Goal: Transaction & Acquisition: Purchase product/service

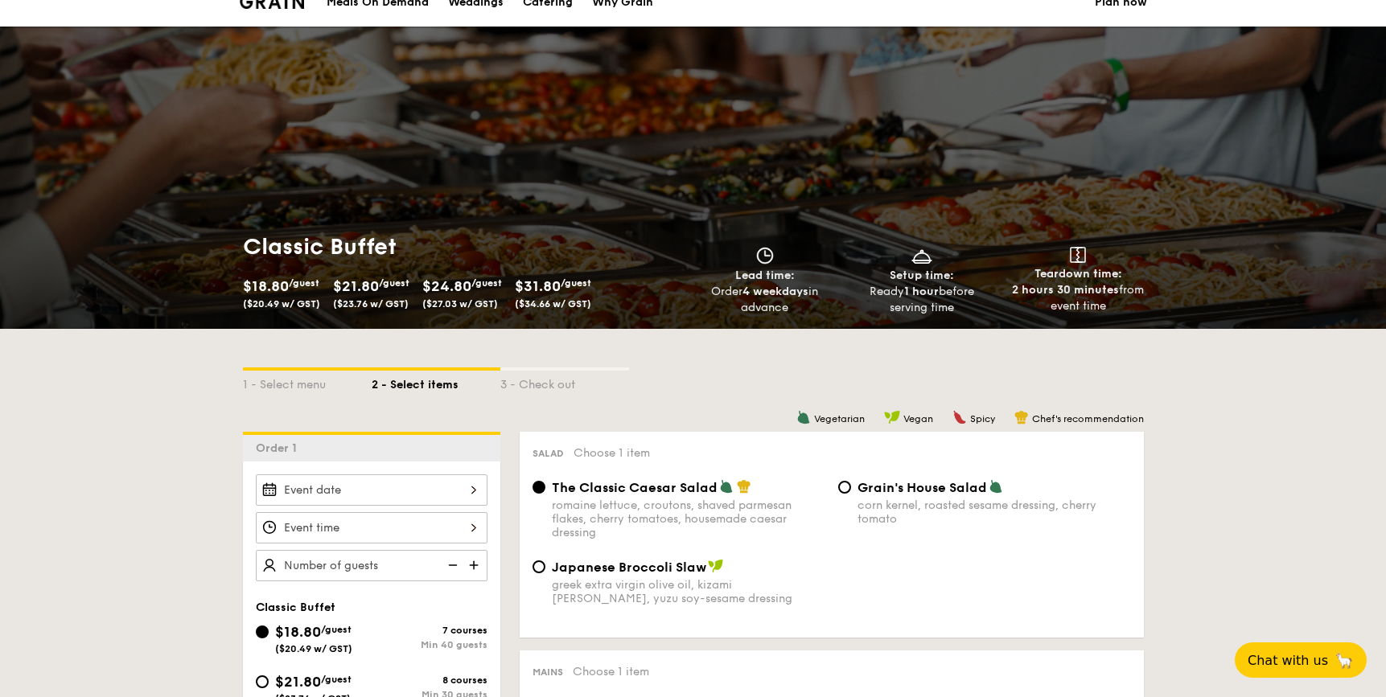
scroll to position [199, 0]
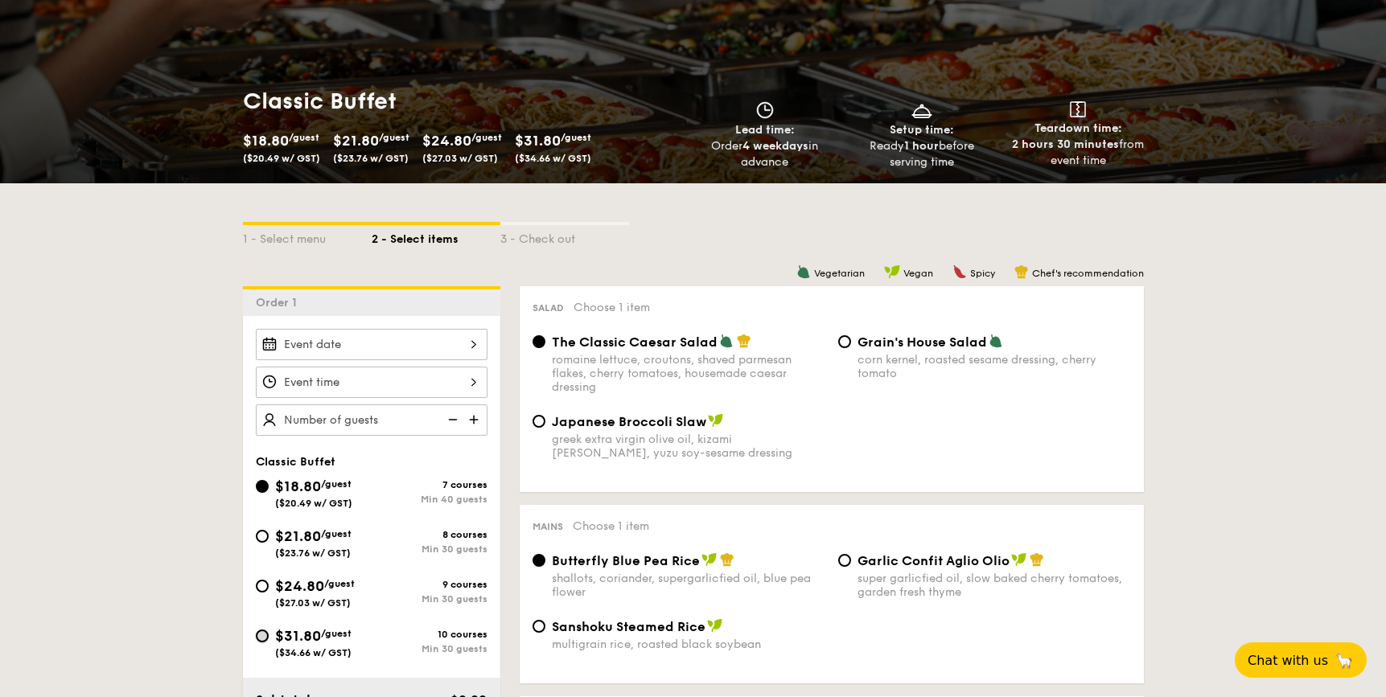
click at [257, 638] on input "$31.80 /guest ($34.66 w/ GST) 10 courses Min 30 guests" at bounding box center [262, 636] width 13 height 13
radio input "true"
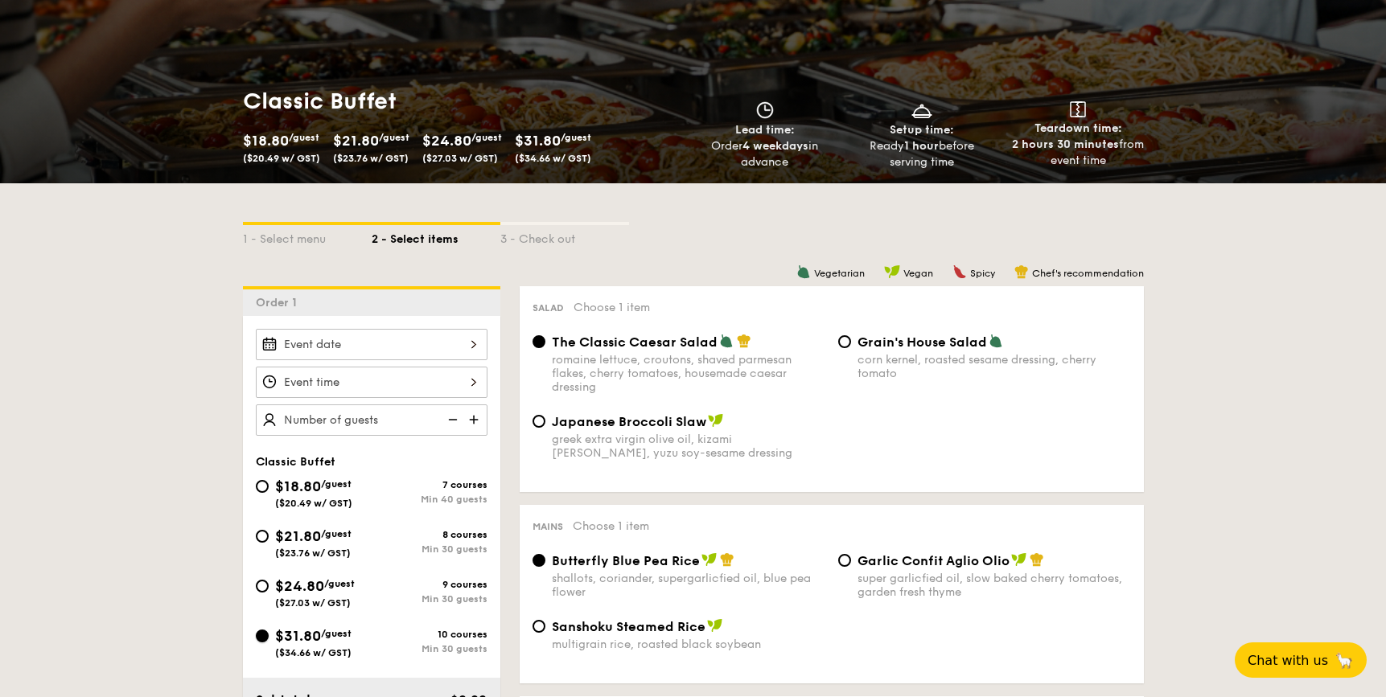
radio input "true"
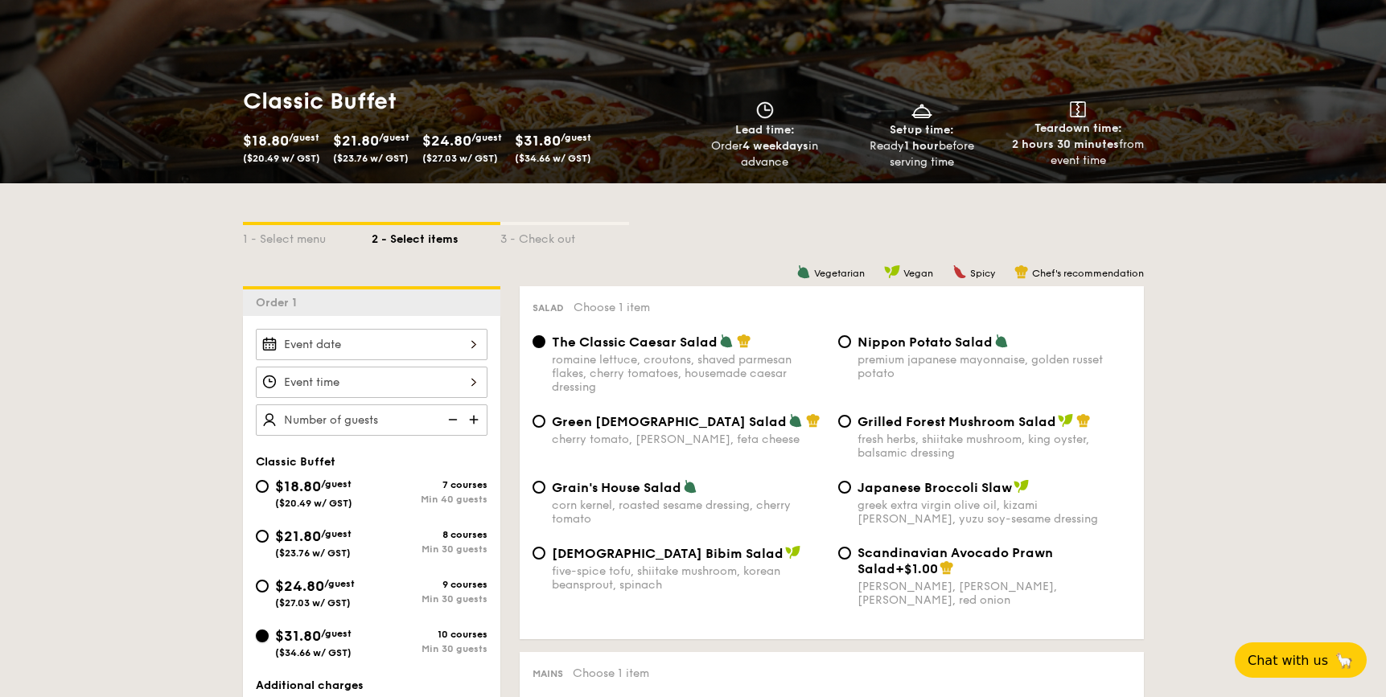
click at [263, 639] on input "$31.80 /guest ($34.66 w/ GST) 10 courses Min 30 guests" at bounding box center [262, 636] width 13 height 13
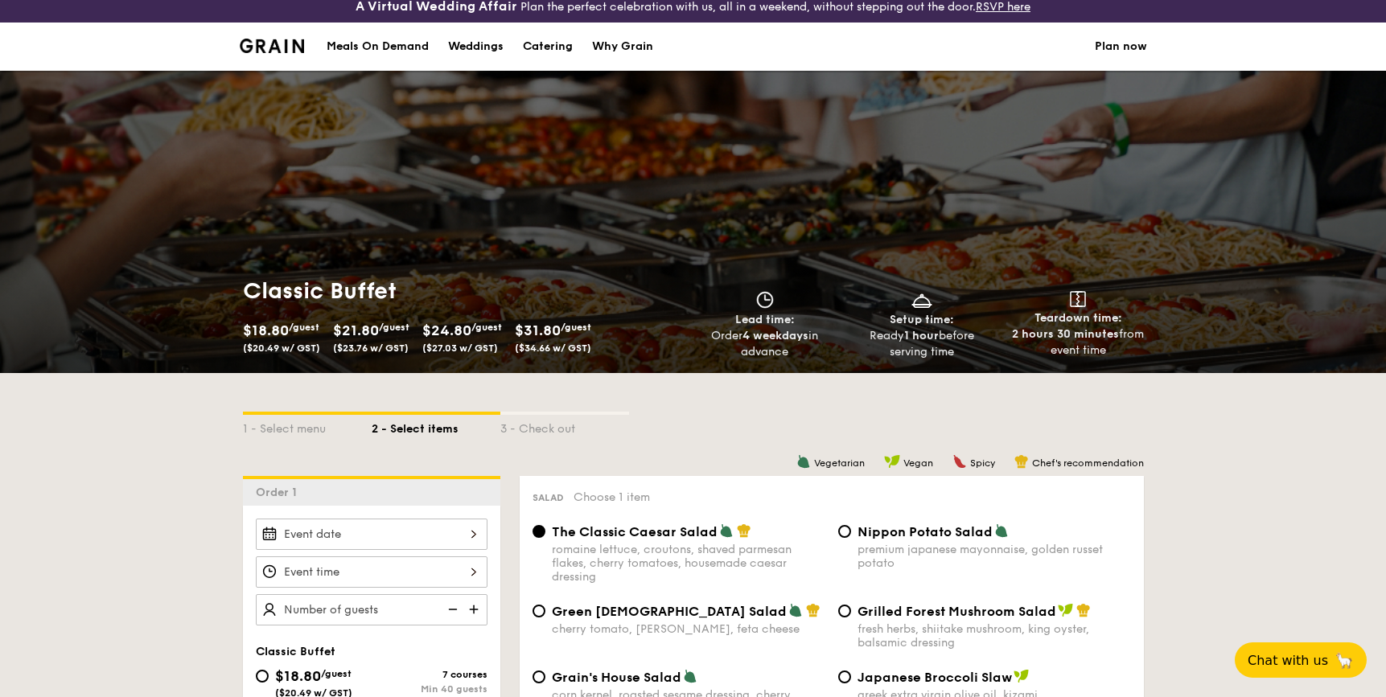
scroll to position [291, 0]
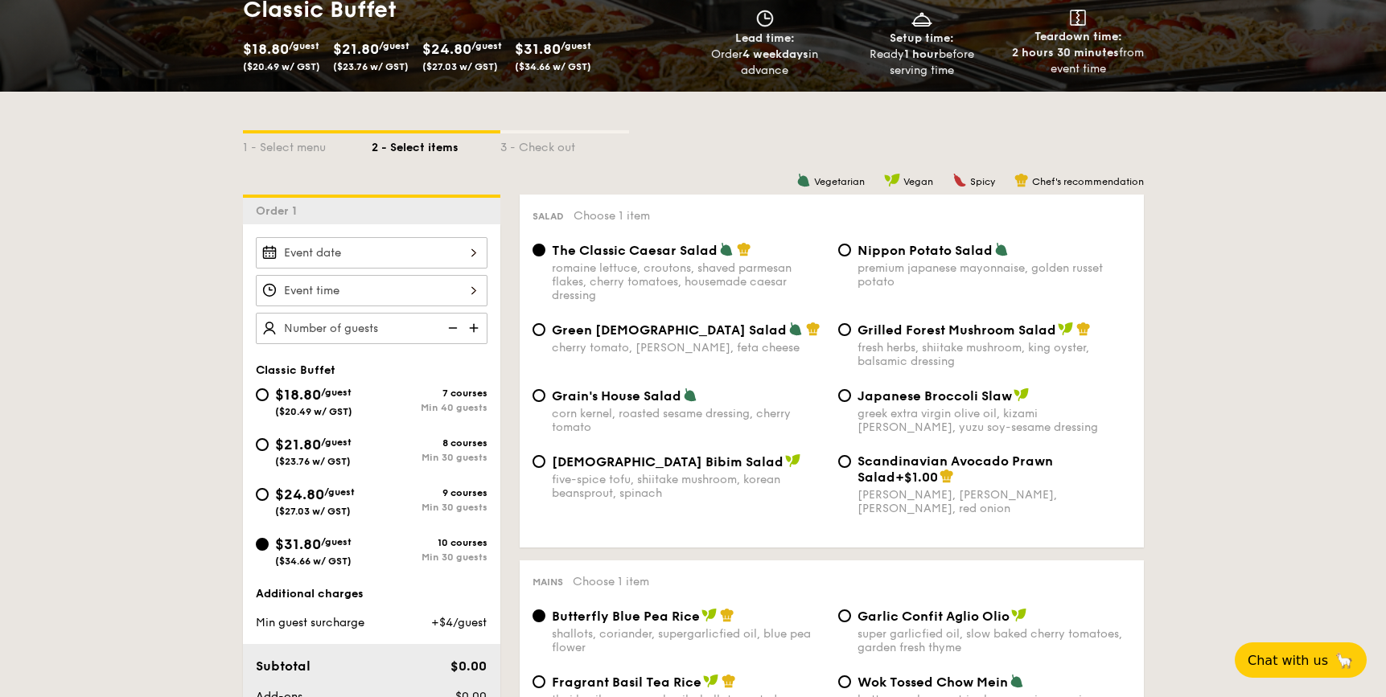
click at [257, 501] on div "$24.80 /guest ($27.03 w/ GST)" at bounding box center [314, 500] width 116 height 34
click at [257, 501] on input "$24.80 /guest ($27.03 w/ GST) 9 courses Min 30 guests" at bounding box center [262, 494] width 13 height 13
radio input "true"
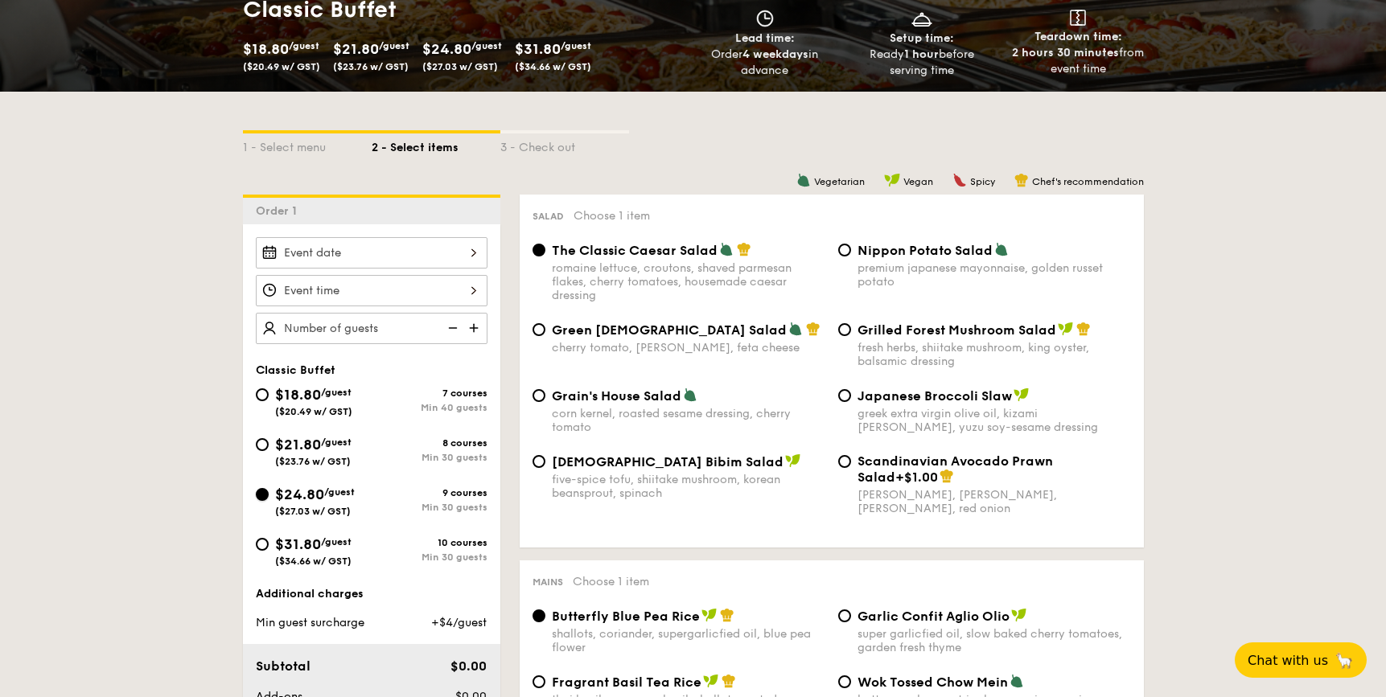
radio input "true"
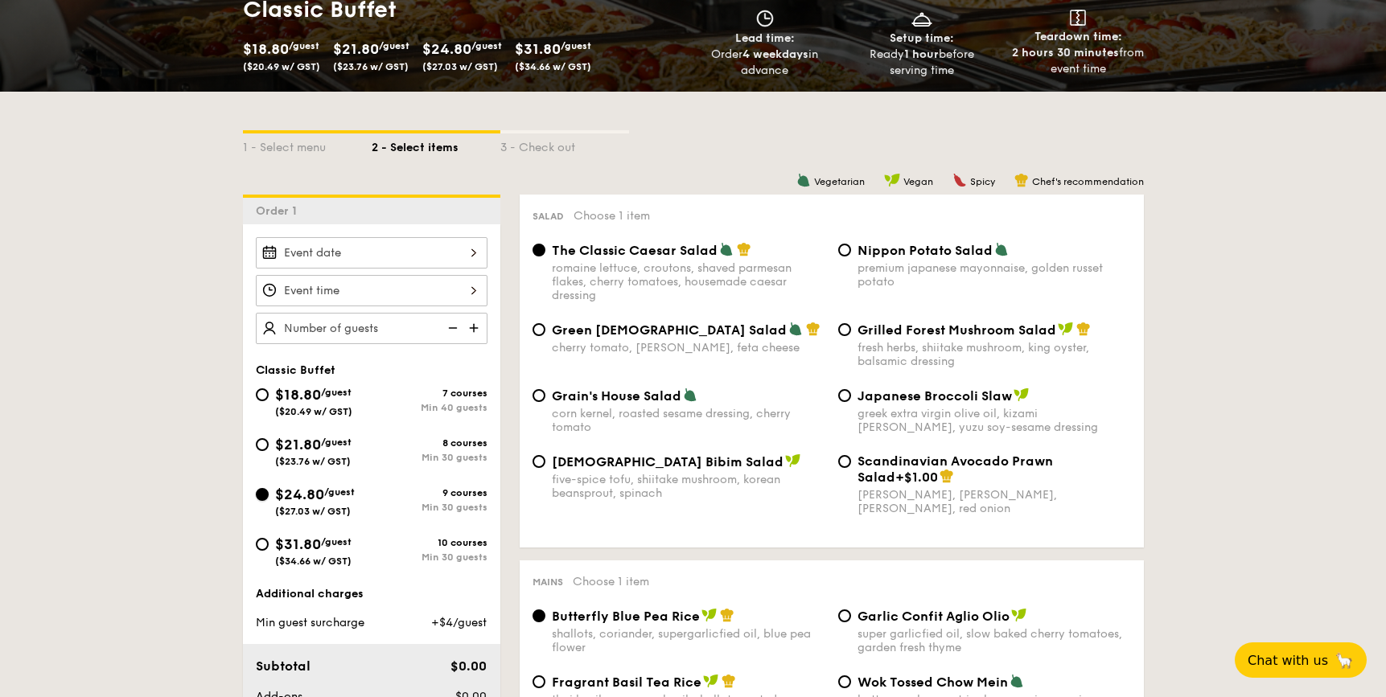
radio input "true"
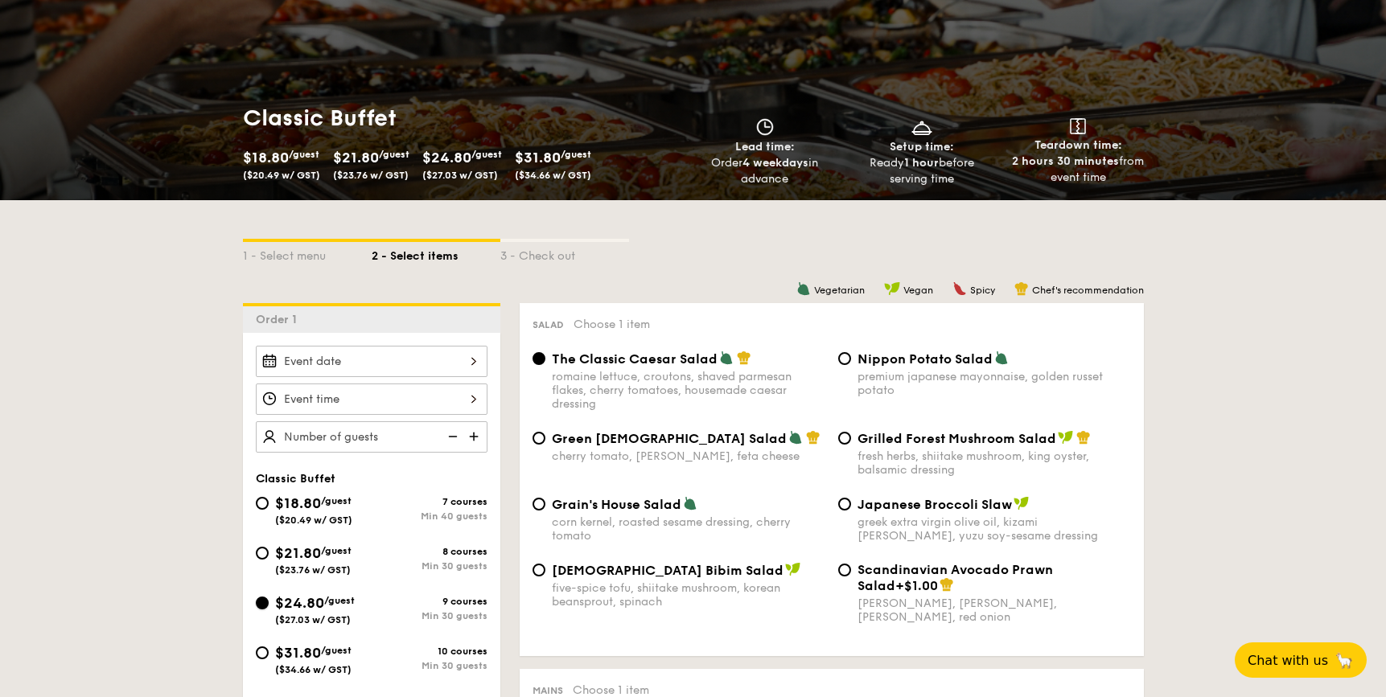
scroll to position [280, 0]
